Goal: Task Accomplishment & Management: Complete application form

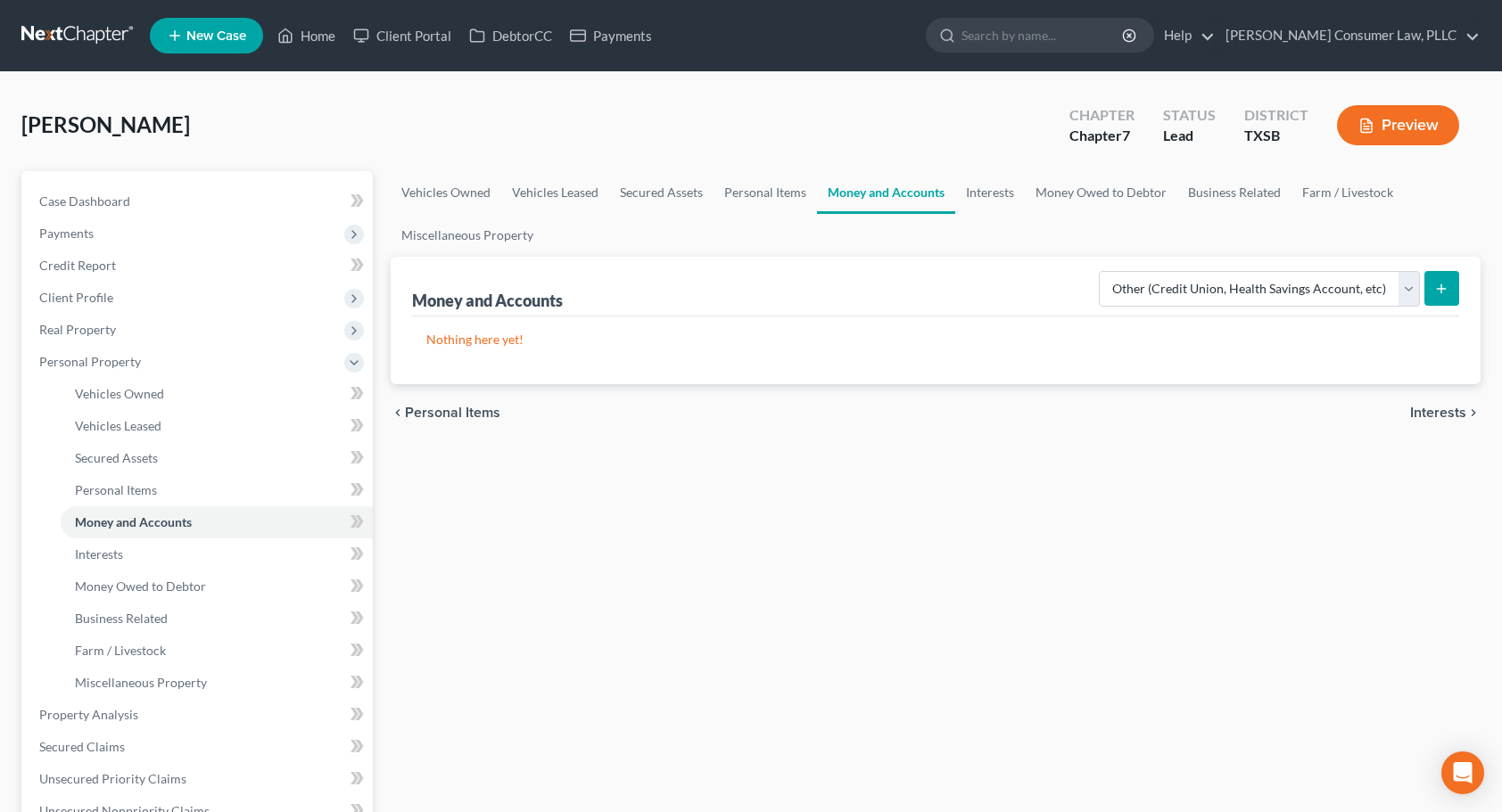
select select "other"
click at [1444, 293] on icon "submit" at bounding box center [1441, 289] width 15 height 15
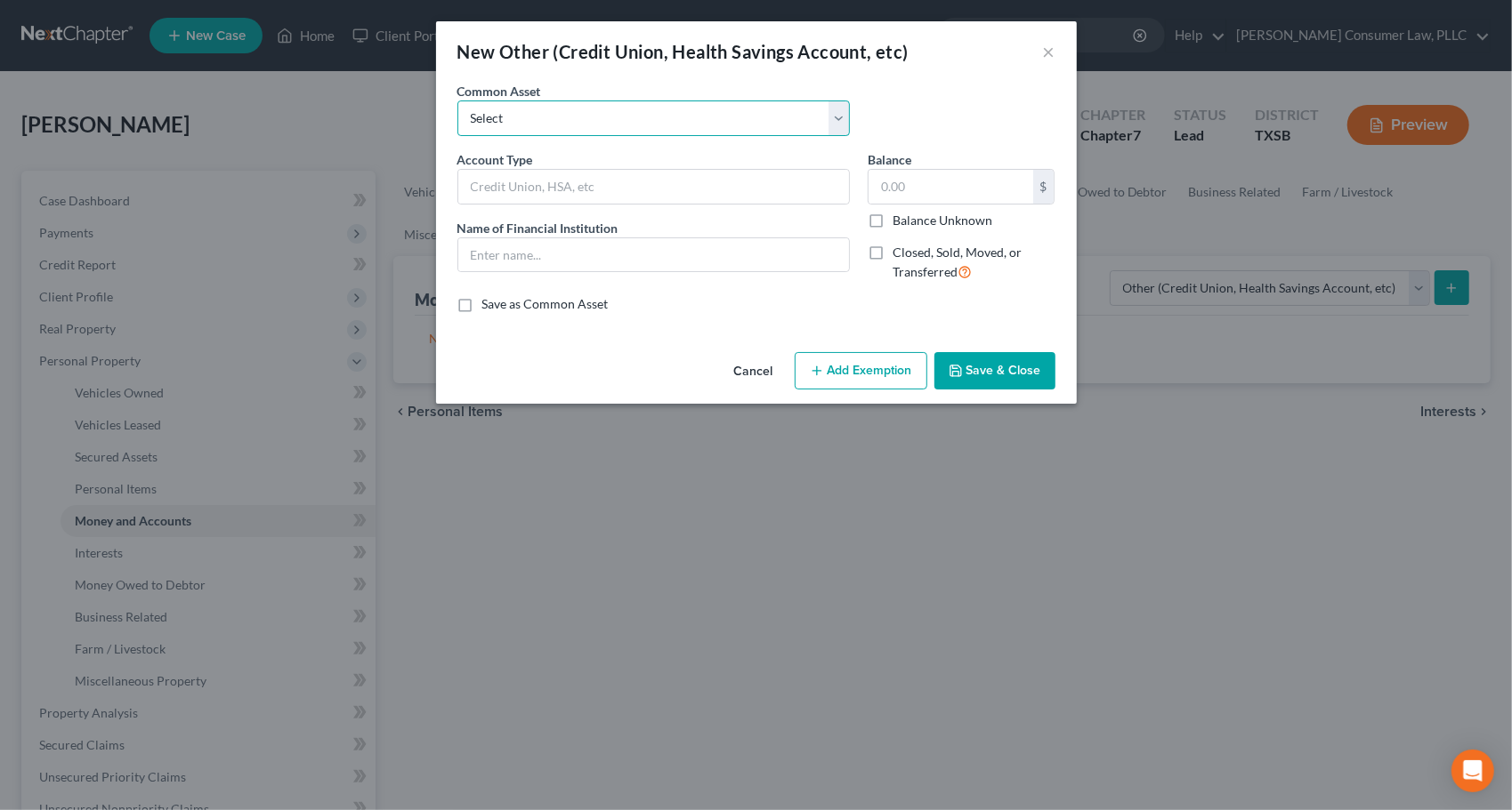
click at [818, 119] on select "Select Cash App Account Paypal P2P Money Transfer Services CashApp P2P Money Tr…" at bounding box center [653, 118] width 392 height 35
select select "9"
click at [457, 100] on select "Select Cash App Account Paypal P2P Money Transfer Services CashApp P2P Money Tr…" at bounding box center [653, 118] width 392 height 35
type input "CashApp/P2P Money Transfer Services"
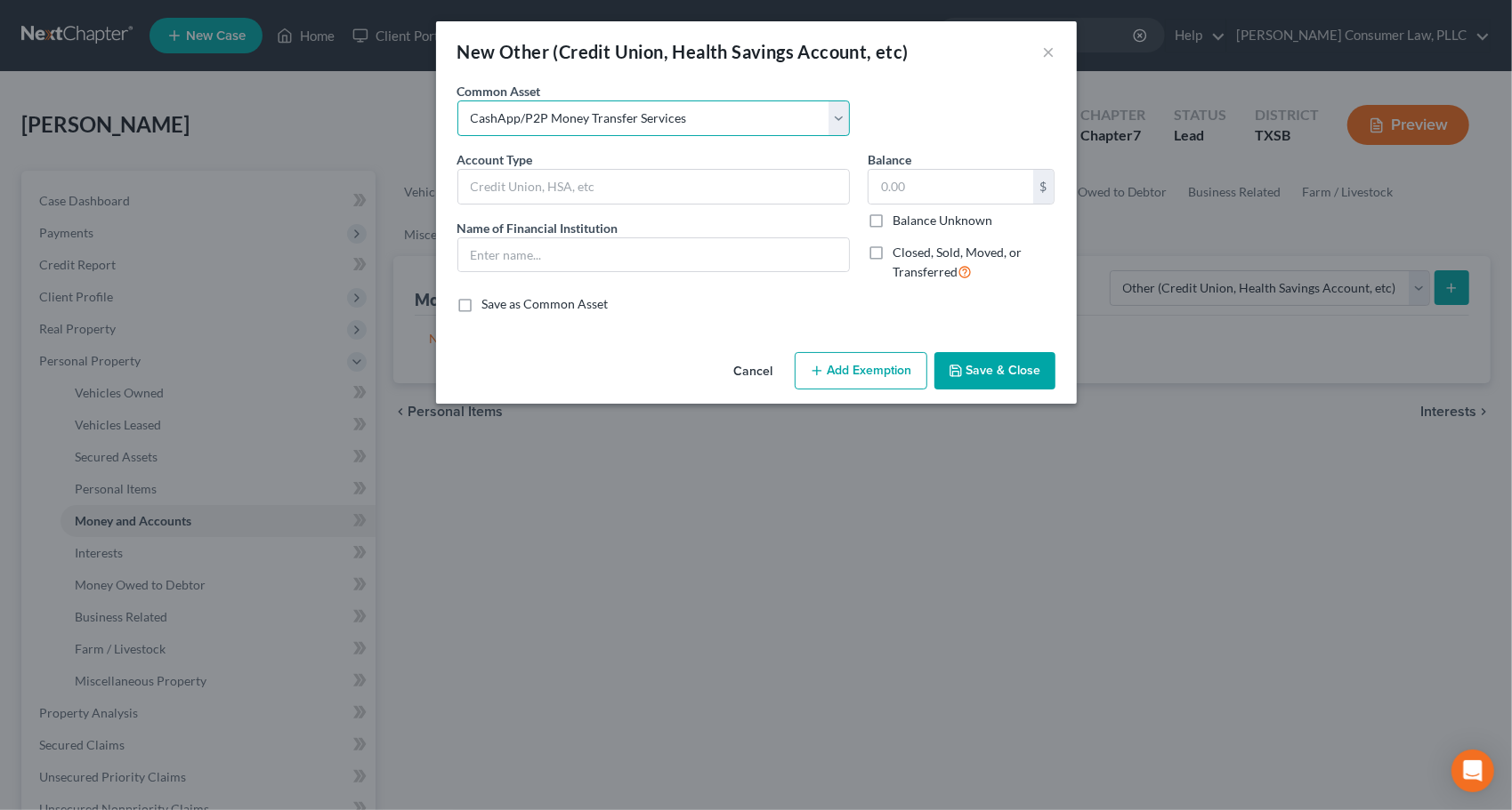
type input "0"
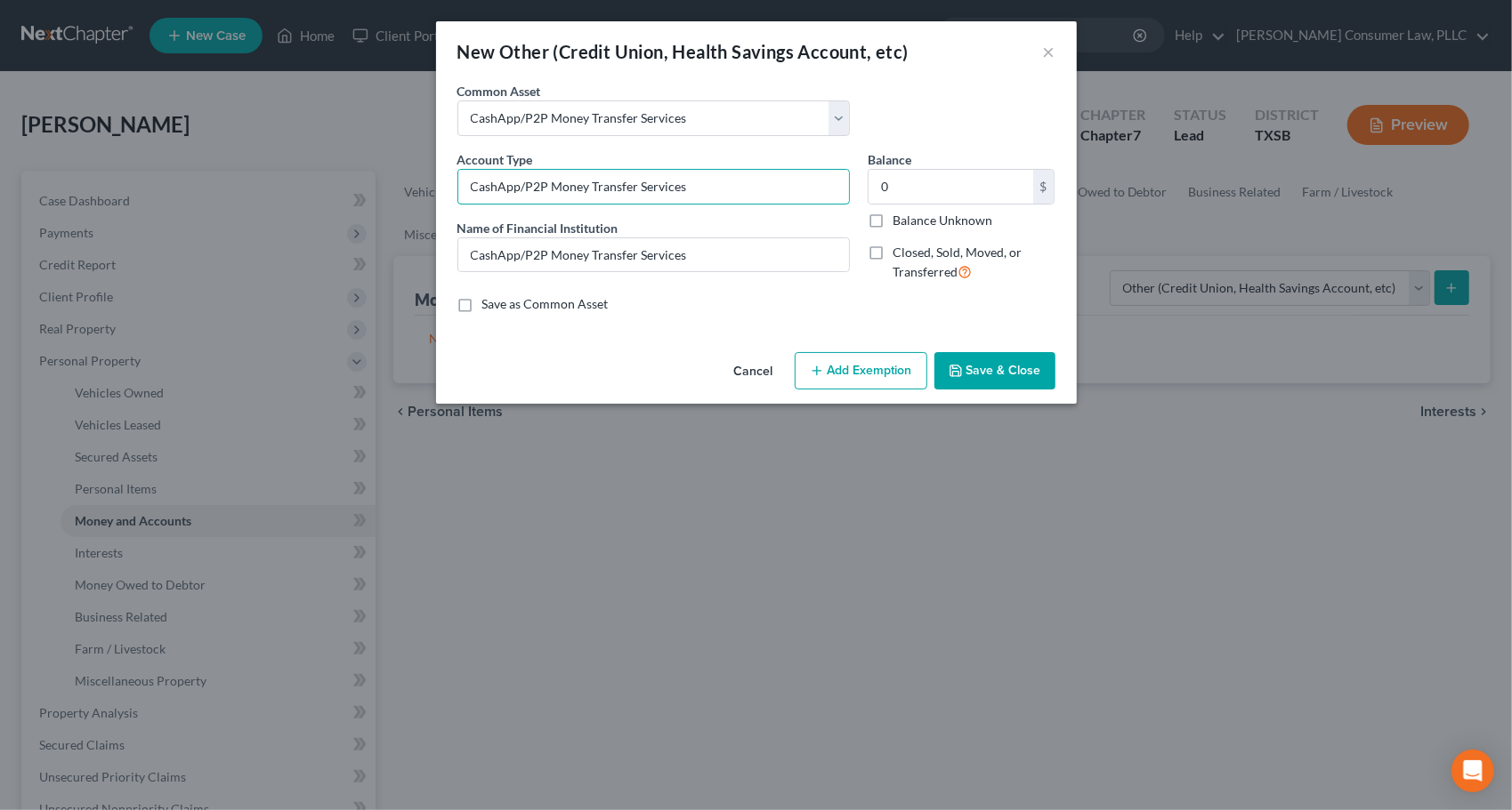
drag, startPoint x: 752, startPoint y: 192, endPoint x: 434, endPoint y: 190, distance: 318.0
click at [434, 190] on div "New Other (Credit Union, Health Savings Account, etc) × An exemption set must f…" at bounding box center [756, 405] width 1512 height 810
click at [753, 376] on button "Cancel" at bounding box center [753, 371] width 68 height 35
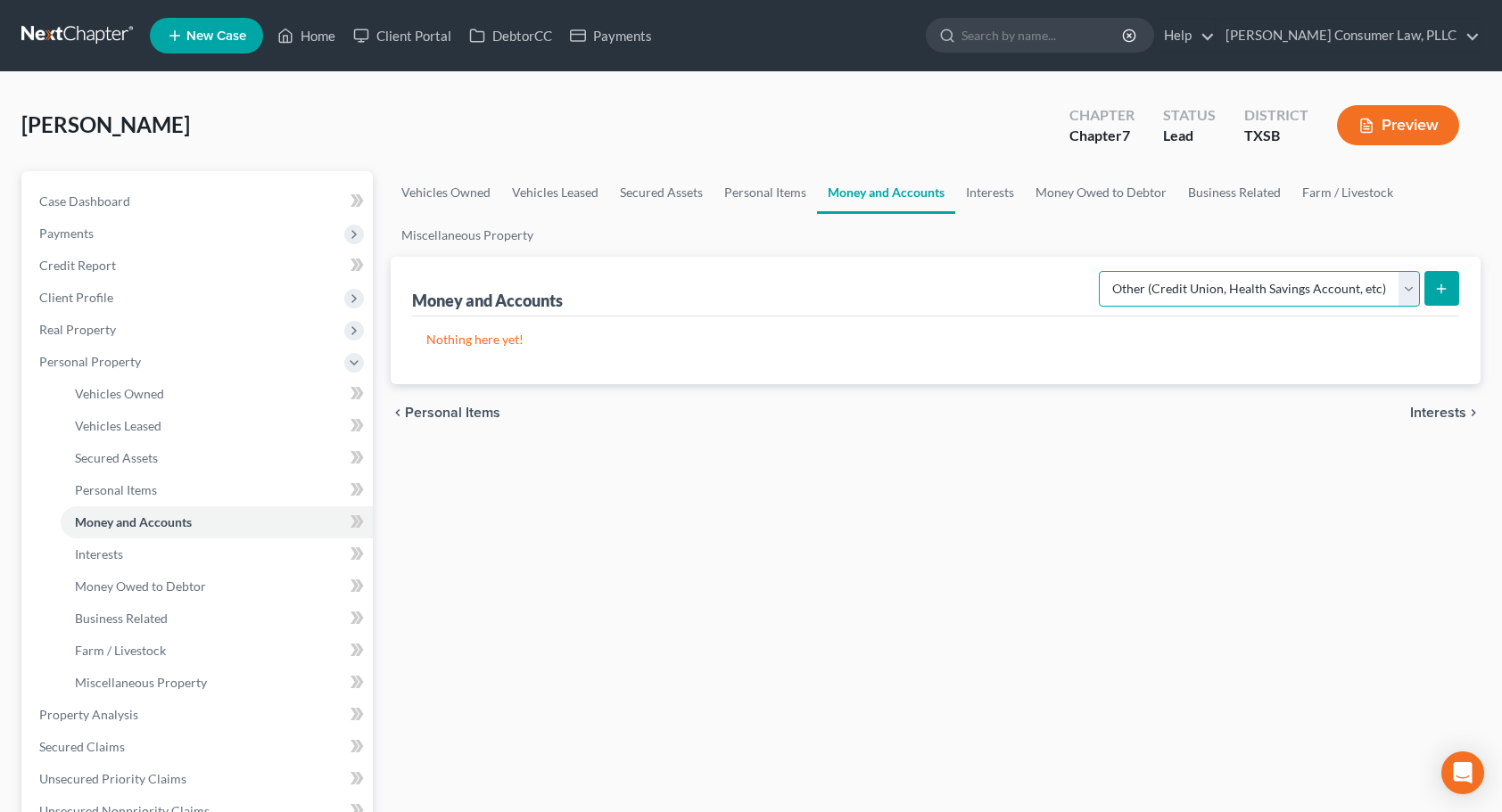
click at [1403, 285] on select "Select Account Type Brokerage Cash on Hand Certificates of Deposit Checking Acc…" at bounding box center [1260, 289] width 321 height 35
click at [967, 483] on div "Vehicles Owned Vehicles Leased Secured Assets Personal Items Money and Accounts…" at bounding box center [936, 719] width 1108 height 1094
click at [726, 187] on link "Personal Items" at bounding box center [765, 192] width 103 height 43
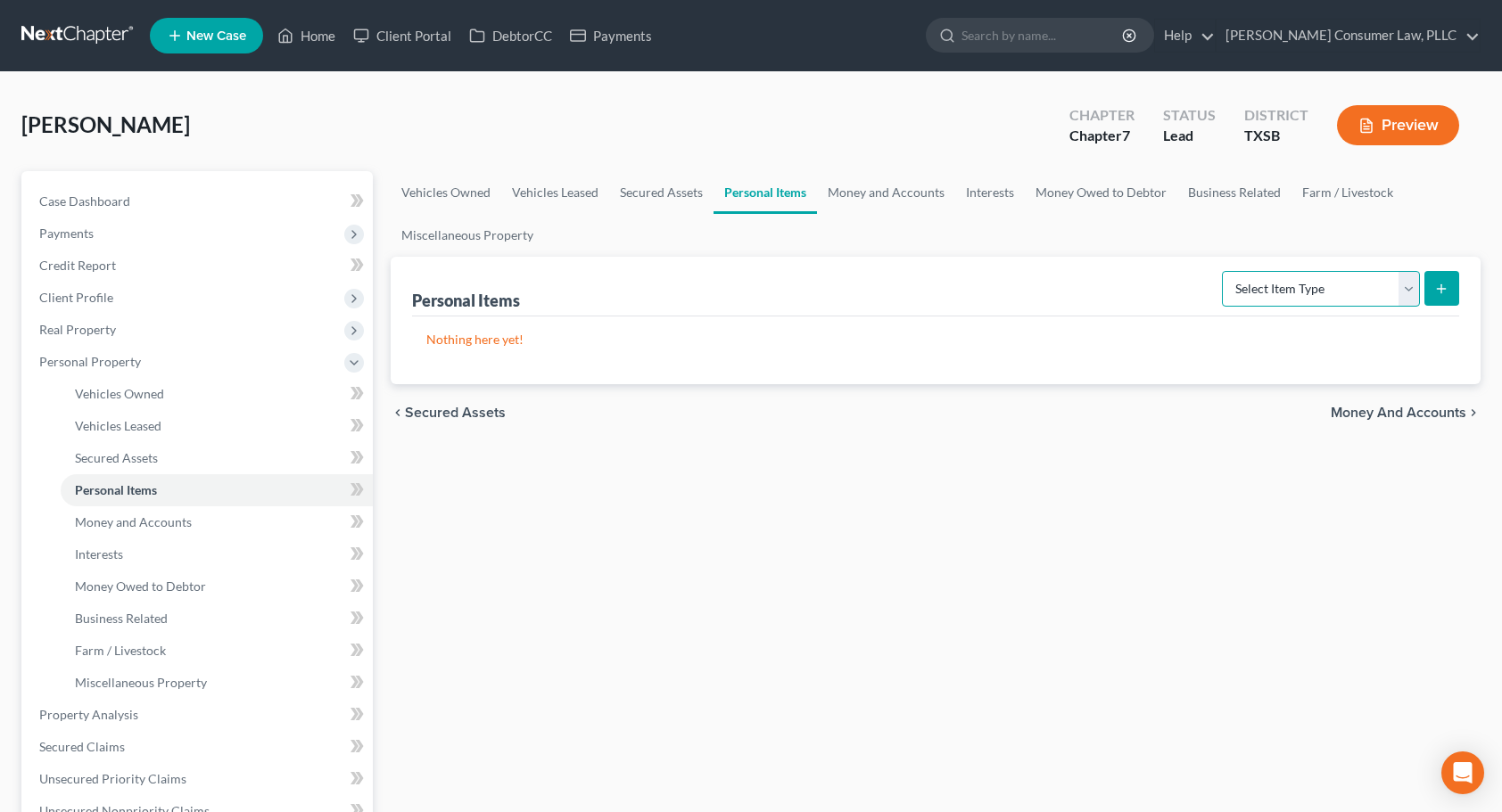
drag, startPoint x: 1408, startPoint y: 289, endPoint x: 1399, endPoint y: 296, distance: 11.4
click at [1408, 289] on select "Select Item Type Clothing Collectibles Of Value Electronics Firearms Household …" at bounding box center [1320, 289] width 198 height 35
select select "clothing"
click at [1224, 271] on select "Select Item Type Clothing Collectibles Of Value Electronics Firearms Household …" at bounding box center [1320, 289] width 198 height 35
click at [1433, 298] on button "submit" at bounding box center [1441, 289] width 34 height 34
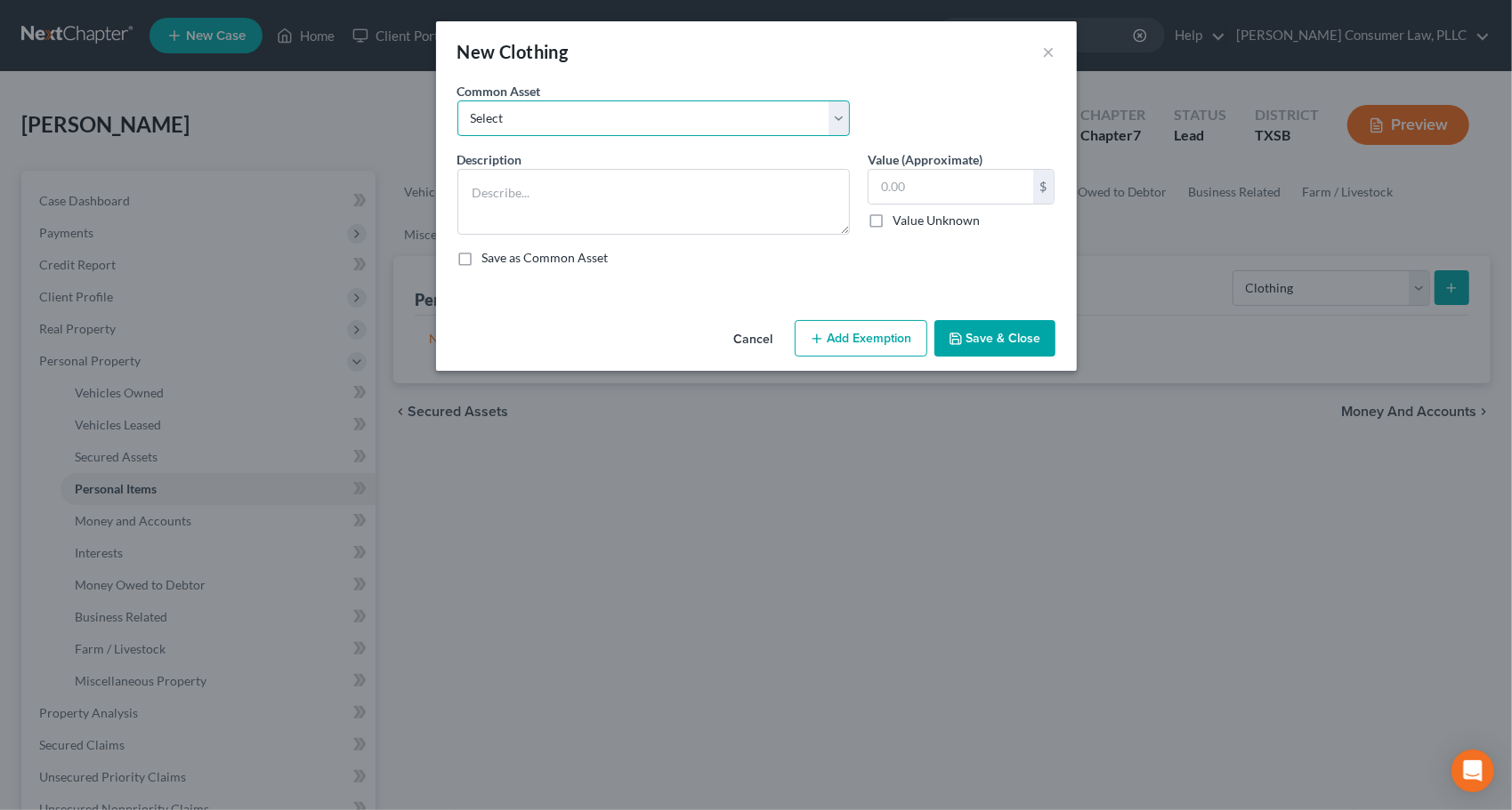
click at [844, 126] on select "Select Women's clothing: shirts, pants, dresses, skirts, shorts, under garments…" at bounding box center [653, 118] width 392 height 35
select select "0"
click at [457, 100] on select "Select Women's clothing: shirts, pants, dresses, skirts, shorts, under garments…" at bounding box center [653, 118] width 392 height 35
type textarea "Women's clothing: shirts, pants, dresses, skirts, shorts, under garments, socks…"
type input "200.00"
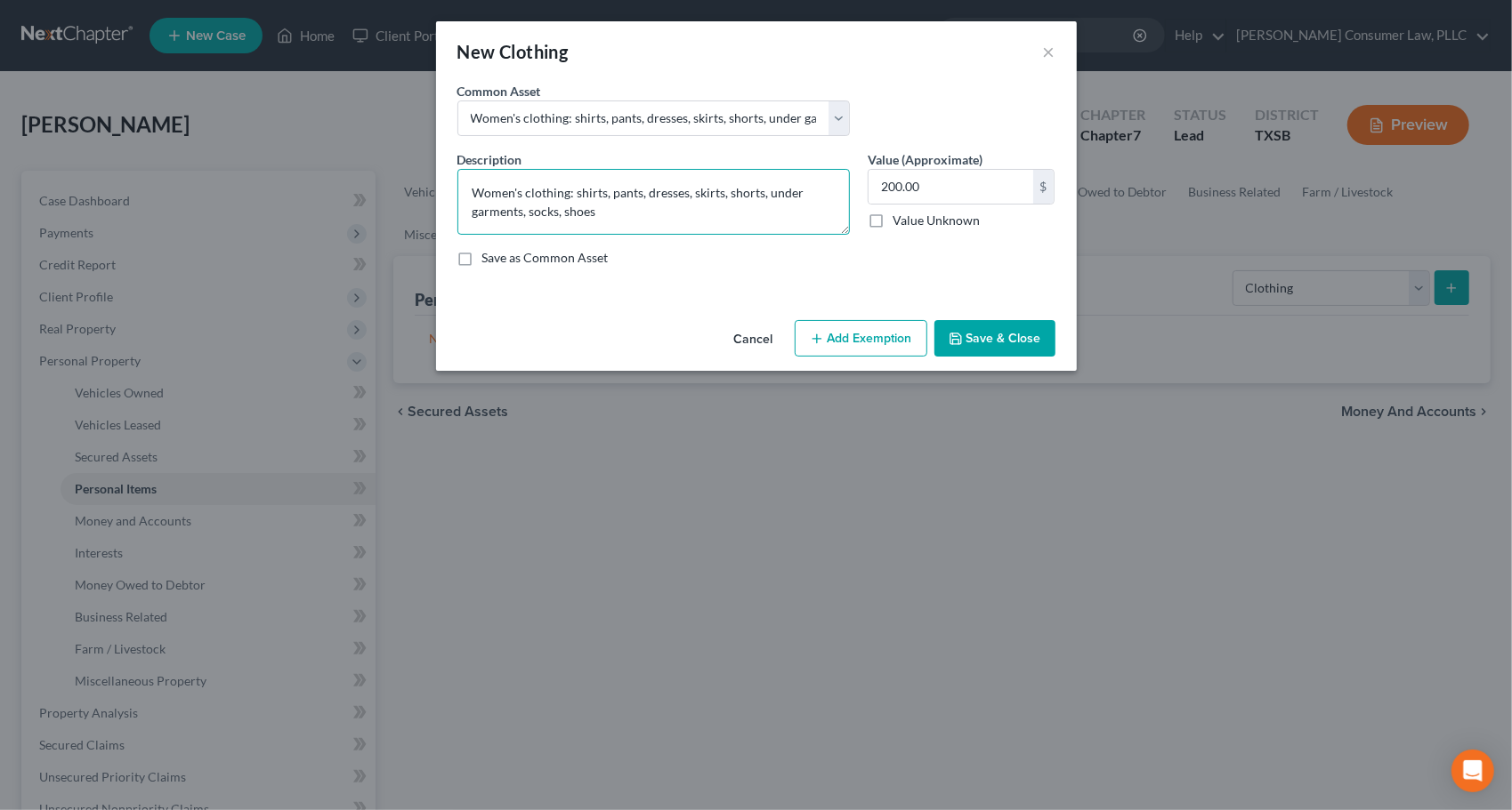
drag, startPoint x: 551, startPoint y: 205, endPoint x: 398, endPoint y: 181, distance: 154.9
click at [398, 181] on div "New Clothing × An exemption set must first be selected from the Filing Informat…" at bounding box center [756, 405] width 1512 height 810
click at [756, 338] on button "Cancel" at bounding box center [753, 339] width 68 height 35
